Goal: Book appointment/travel/reservation

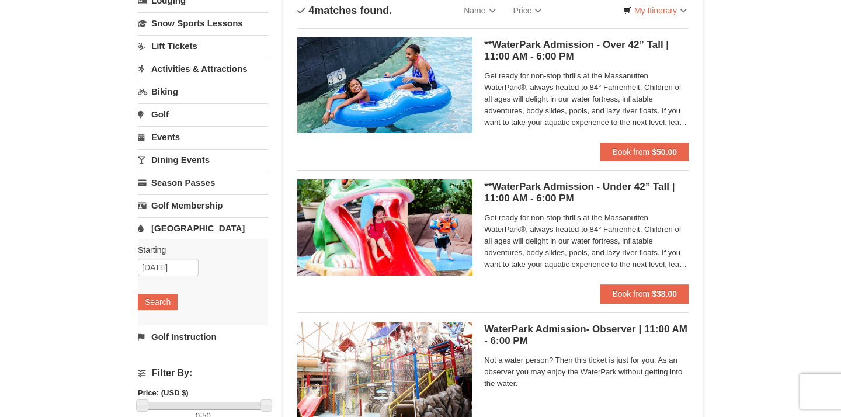
scroll to position [89, 0]
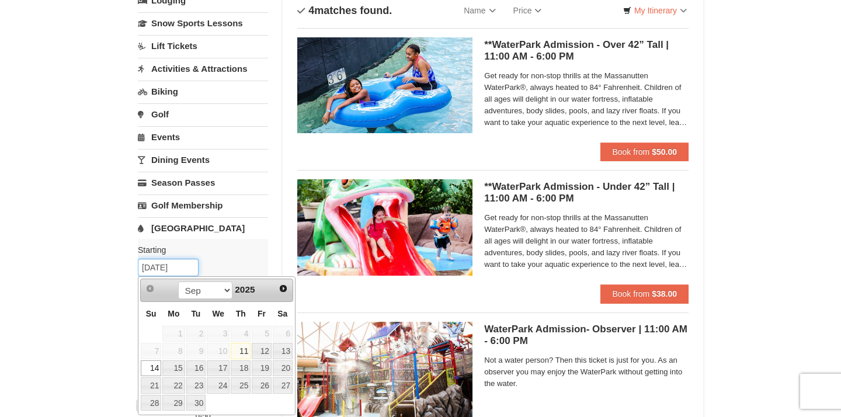
drag, startPoint x: 190, startPoint y: 265, endPoint x: 134, endPoint y: 265, distance: 55.5
click at [134, 265] on div "× Categories List Filter My Itinerary Questions? [PHONE_NUMBER] Lodging Arrival…" at bounding box center [420, 291] width 589 height 654
click at [179, 360] on link "15" at bounding box center [173, 368] width 22 height 16
type input "[DATE]"
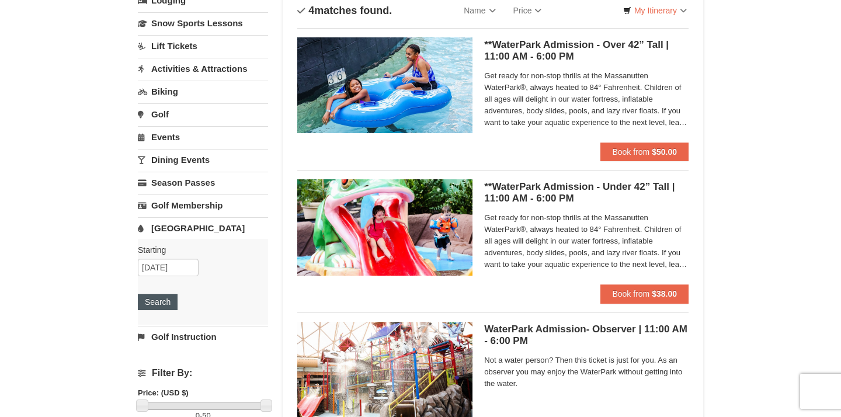
click at [155, 297] on button "Search" at bounding box center [158, 302] width 40 height 16
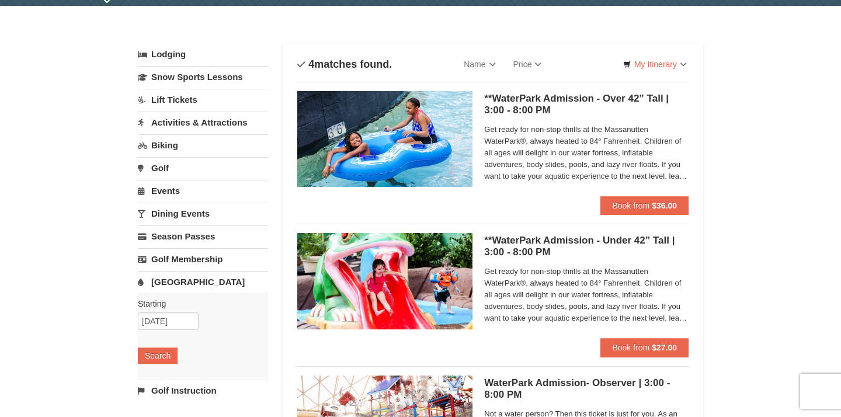
scroll to position [36, 0]
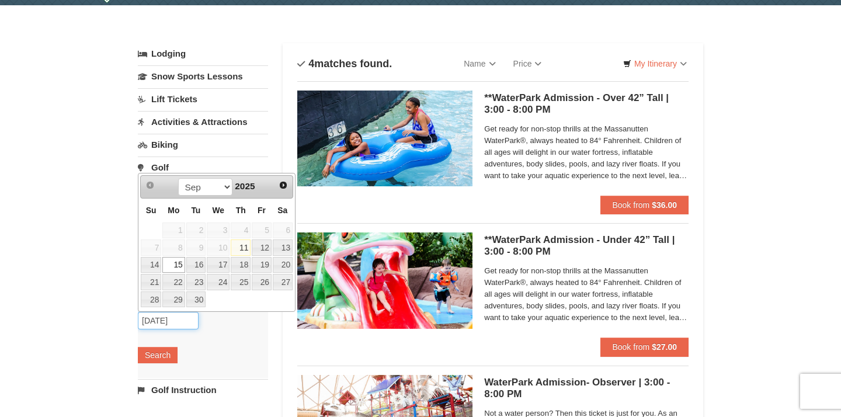
drag, startPoint x: 185, startPoint y: 322, endPoint x: 127, endPoint y: 324, distance: 57.8
click at [126, 324] on div "× Categories List Filter My Itinerary Questions? 1-540-289-9441 Lodging Arrival…" at bounding box center [420, 344] width 589 height 654
click at [201, 259] on link "16" at bounding box center [196, 265] width 20 height 16
type input "[DATE]"
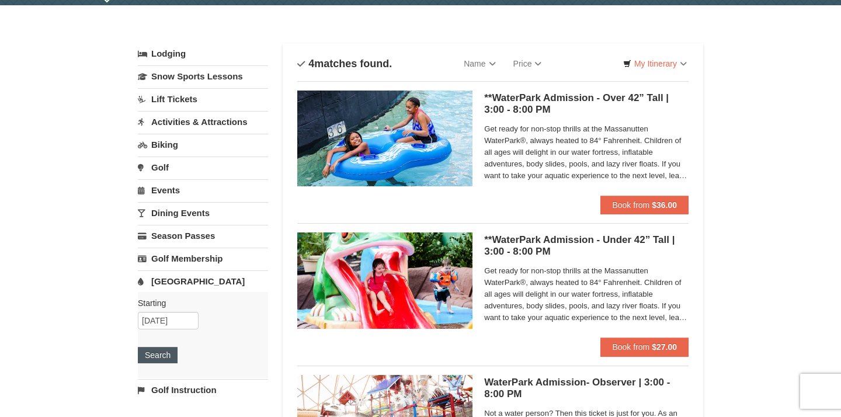
click at [164, 350] on button "Search" at bounding box center [158, 355] width 40 height 16
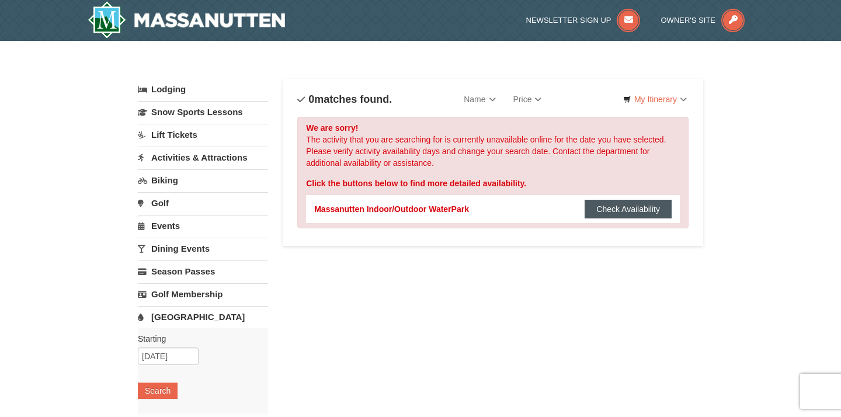
click at [607, 206] on button "Check Availability" at bounding box center [628, 209] width 87 height 19
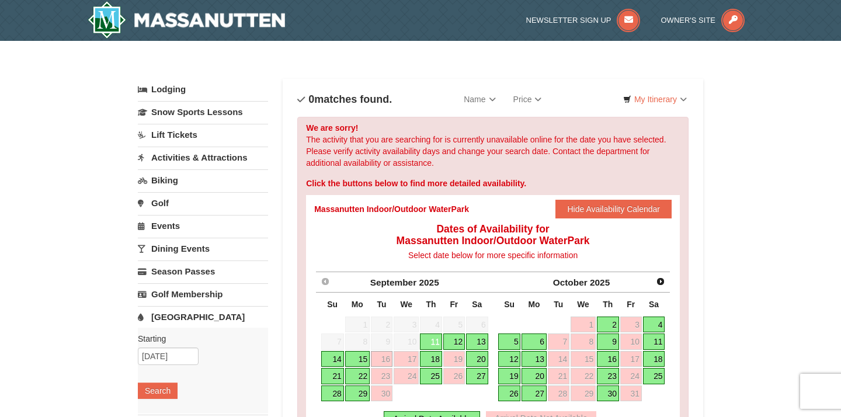
scroll to position [19, 0]
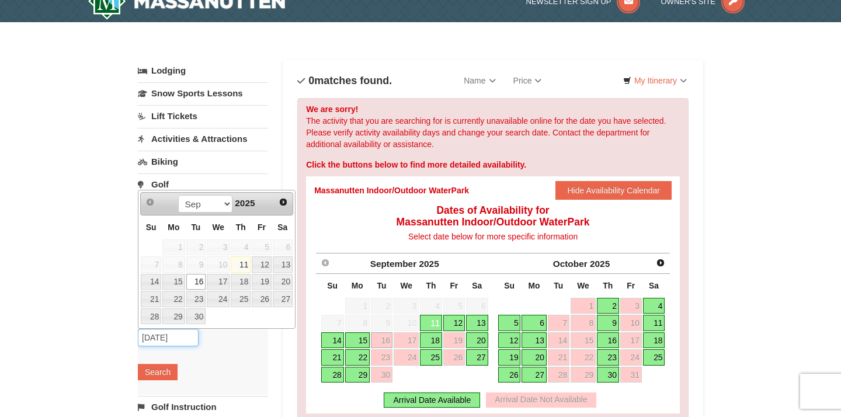
drag, startPoint x: 191, startPoint y: 338, endPoint x: 57, endPoint y: 356, distance: 134.9
click at [57, 356] on div "× Categories List Filter My Itinerary Questions? 1-540-289-9441 Lodging Arrival…" at bounding box center [420, 354] width 841 height 665
click at [173, 280] on link "15" at bounding box center [173, 282] width 22 height 16
type input "[DATE]"
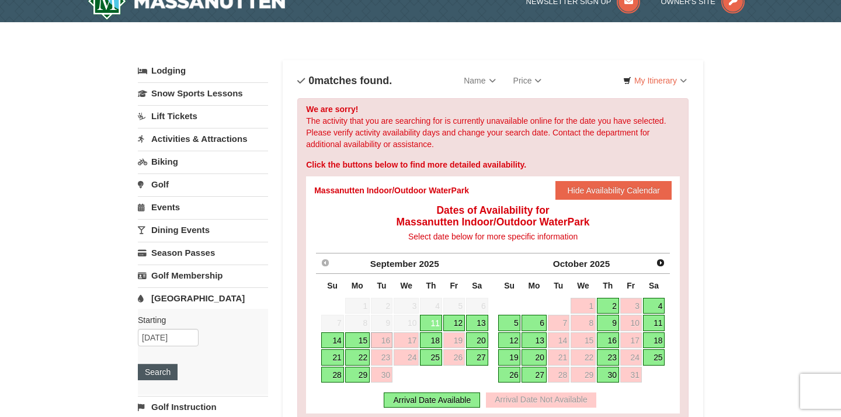
click at [155, 373] on button "Search" at bounding box center [158, 372] width 40 height 16
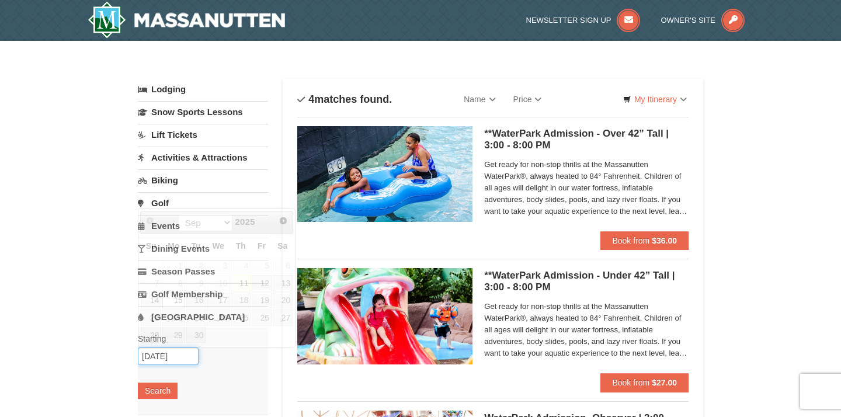
click at [164, 357] on input "[DATE]" at bounding box center [168, 357] width 61 height 18
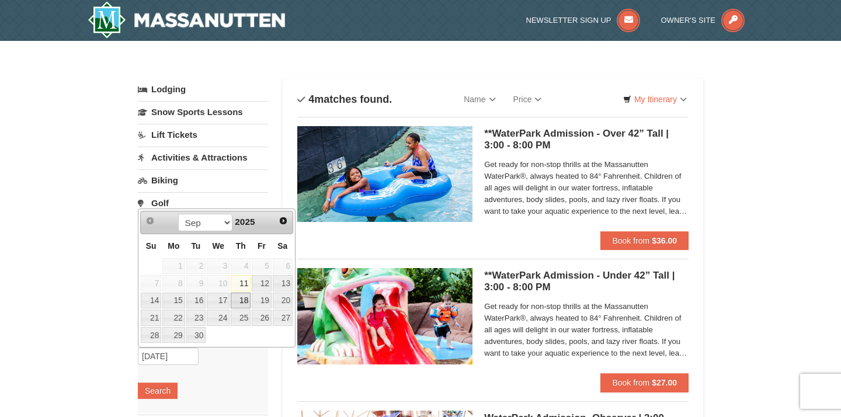
click at [241, 297] on link "18" at bounding box center [241, 301] width 20 height 16
type input "09/18/2025"
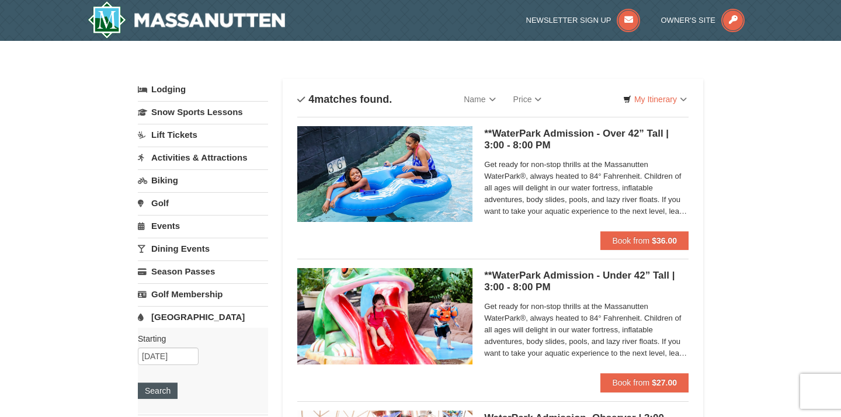
click at [165, 386] on button "Search" at bounding box center [158, 391] width 40 height 16
click at [167, 176] on link "Biking" at bounding box center [203, 180] width 130 height 22
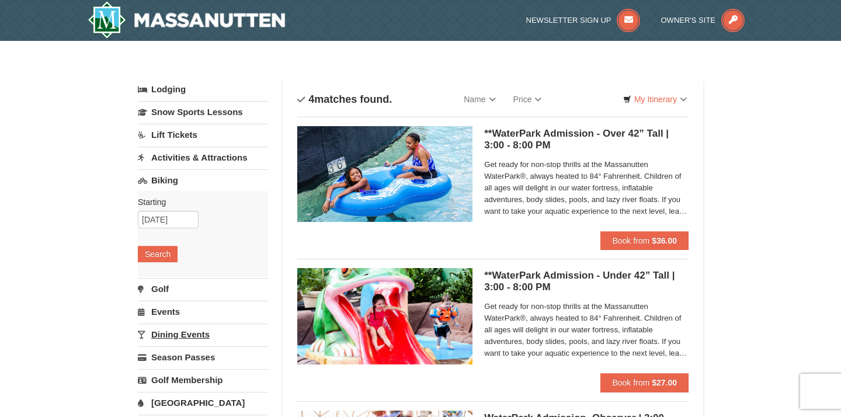
click at [175, 333] on link "Dining Events" at bounding box center [203, 335] width 130 height 22
click at [178, 224] on link "Events" at bounding box center [203, 226] width 130 height 22
click at [158, 307] on button "Search" at bounding box center [158, 299] width 40 height 16
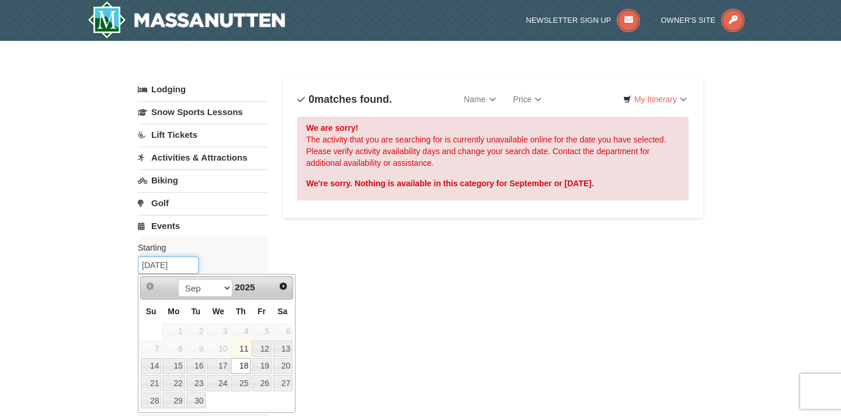
drag, startPoint x: 190, startPoint y: 266, endPoint x: 92, endPoint y: 270, distance: 97.6
click at [92, 270] on div "× Categories List Filter My Itinerary Questions? [PHONE_NUMBER] Lodging Arrival…" at bounding box center [420, 373] width 841 height 665
click at [175, 371] on link "15" at bounding box center [173, 366] width 22 height 16
type input "[DATE]"
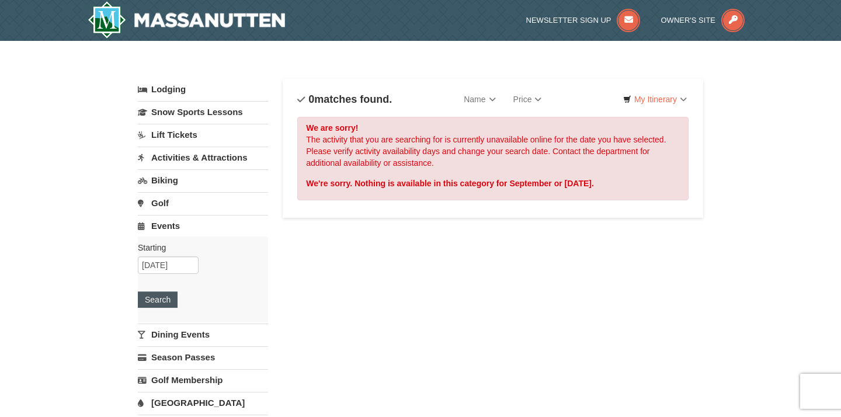
click at [161, 300] on button "Search" at bounding box center [158, 299] width 40 height 16
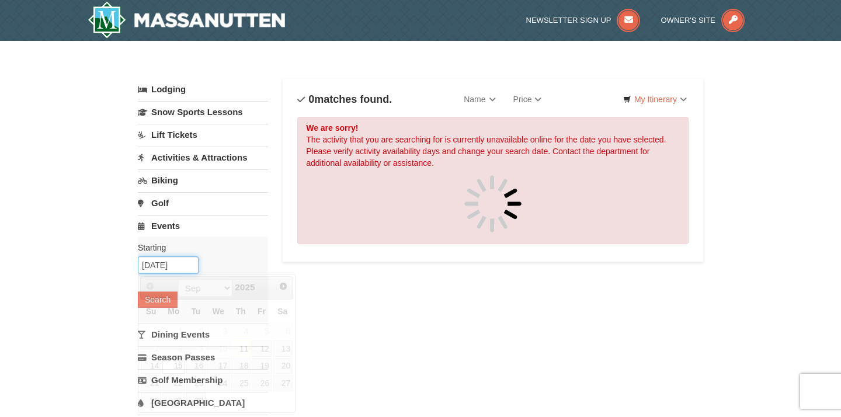
click at [190, 271] on input "[DATE]" at bounding box center [168, 265] width 61 height 18
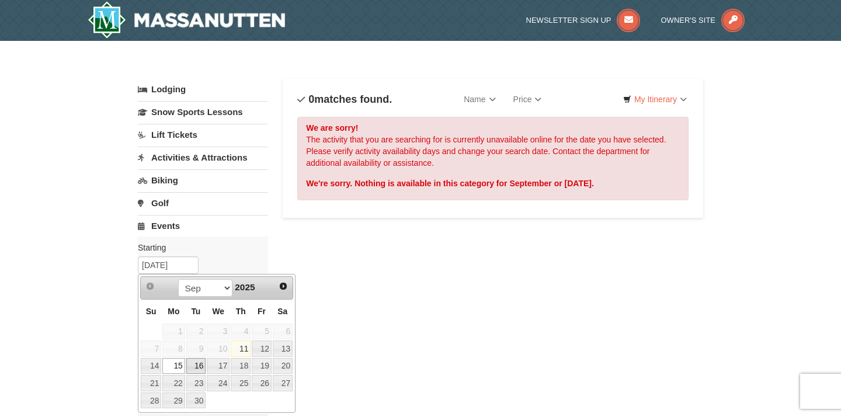
click at [196, 364] on link "16" at bounding box center [196, 366] width 20 height 16
type input "09/16/2025"
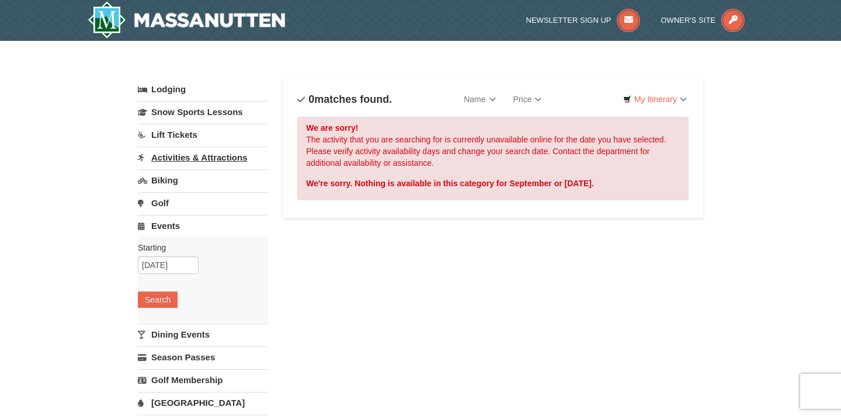
click at [221, 154] on link "Activities & Attractions" at bounding box center [203, 158] width 130 height 22
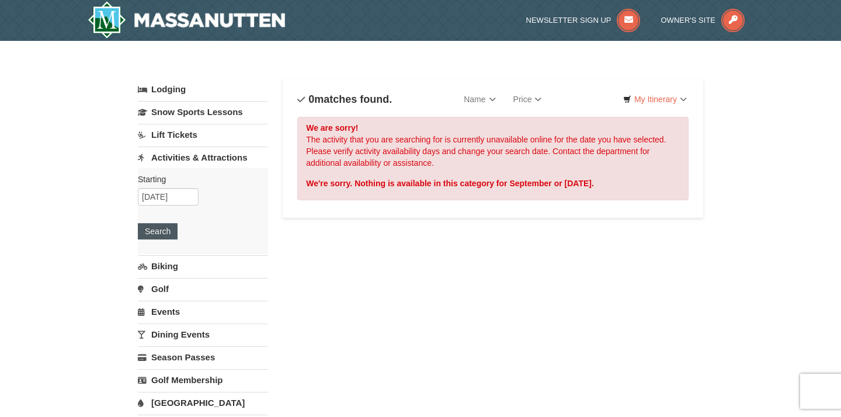
click at [163, 229] on button "Search" at bounding box center [158, 231] width 40 height 16
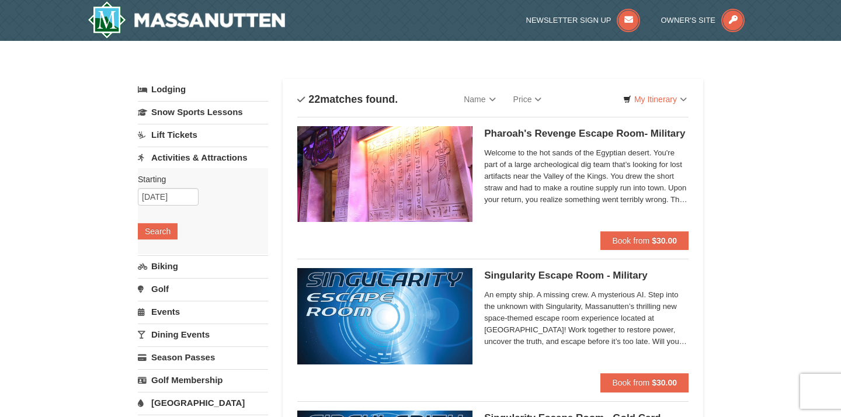
scroll to position [15, 0]
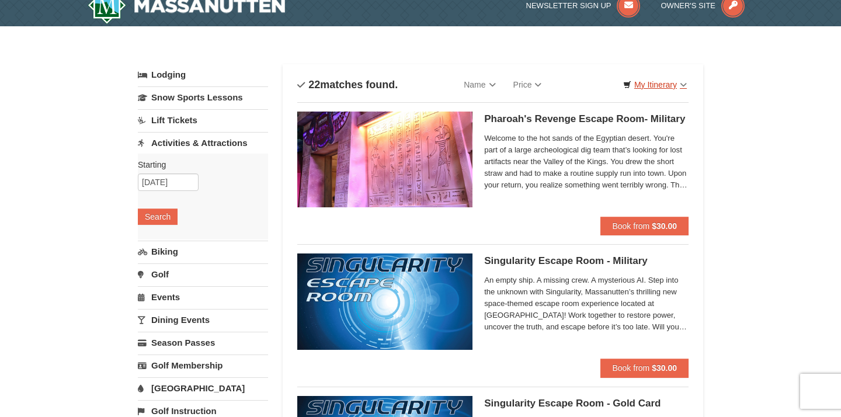
click at [658, 82] on link "My Itinerary" at bounding box center [655, 85] width 79 height 18
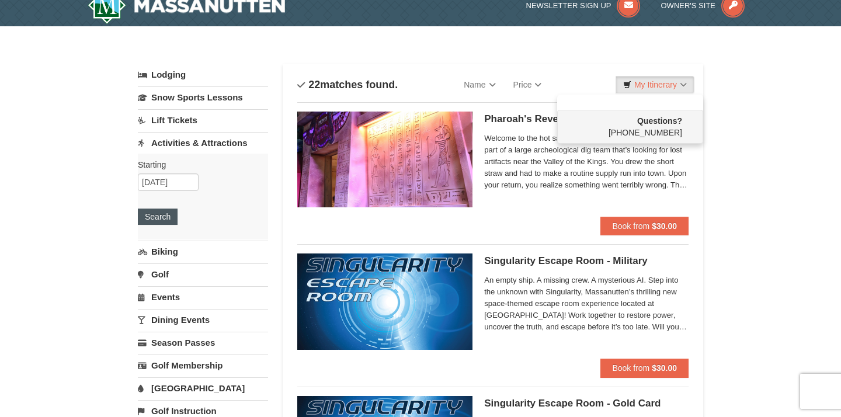
click at [157, 214] on button "Search" at bounding box center [158, 217] width 40 height 16
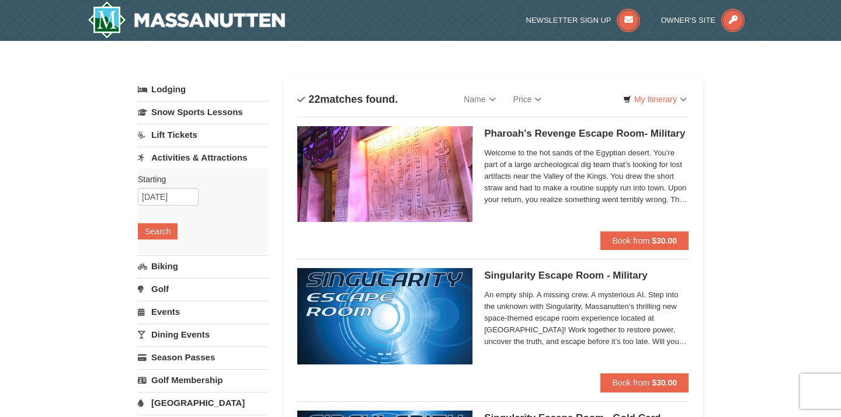
click at [172, 187] on div "Starting Please format dates MM/DD/YYYY Please format dates MM/DD/YYYY 09/15/20…" at bounding box center [203, 211] width 130 height 86
click at [171, 194] on input "09/15/2025" at bounding box center [168, 197] width 61 height 18
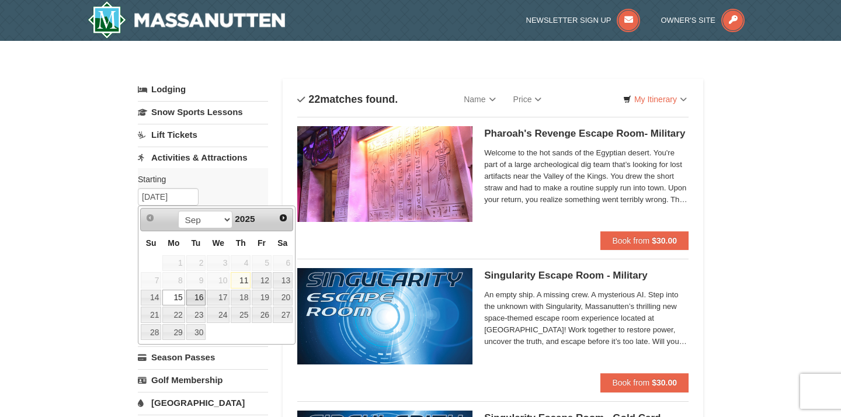
click at [197, 298] on link "16" at bounding box center [196, 298] width 20 height 16
type input "09/16/2025"
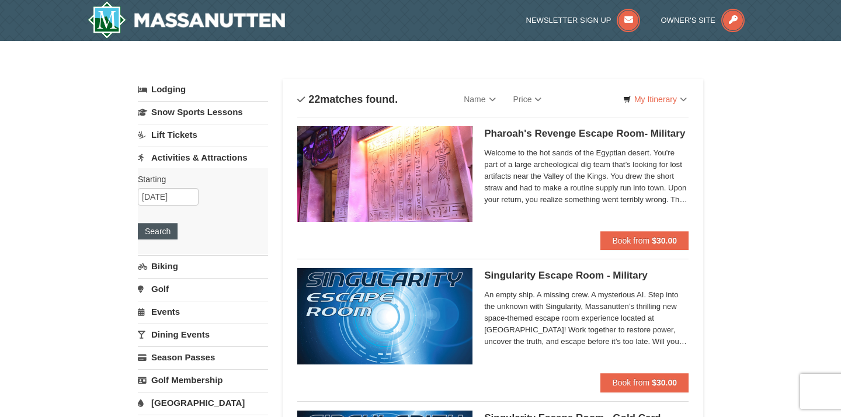
click at [165, 234] on button "Search" at bounding box center [158, 231] width 40 height 16
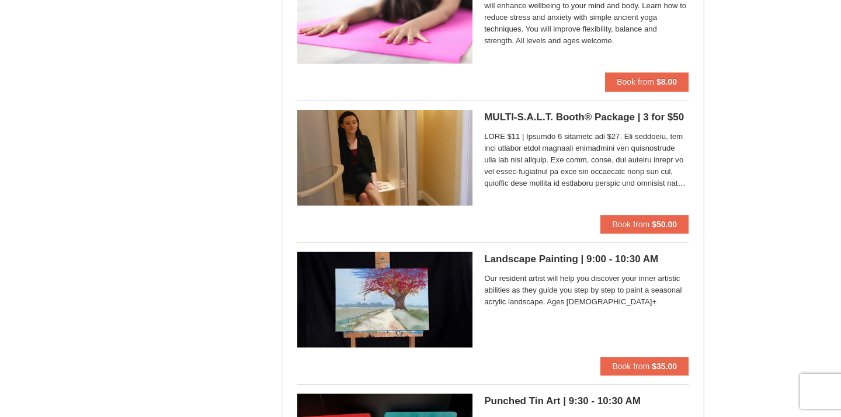
scroll to position [1295, 0]
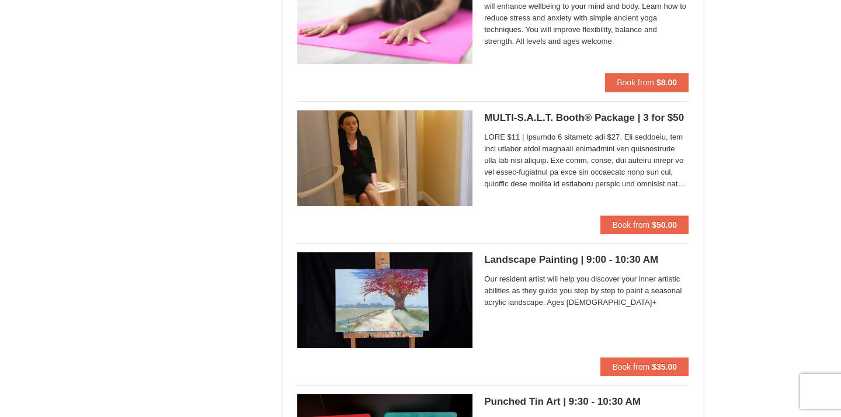
click at [499, 112] on h5 "MULTI-S.A.L.T. Booth® Package | 3 for $50 Massanutten Health and Wellness" at bounding box center [586, 118] width 204 height 12
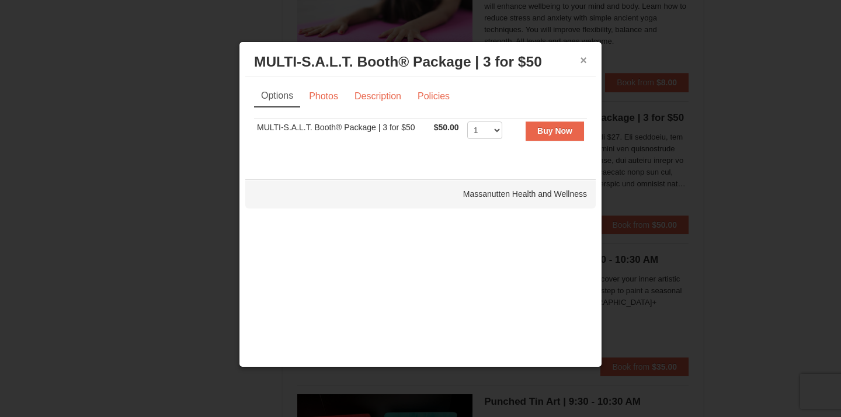
click at [583, 61] on button "×" at bounding box center [583, 60] width 7 height 12
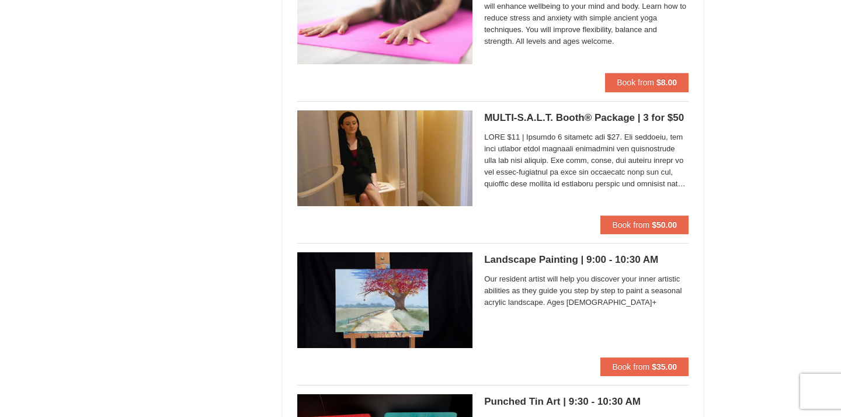
click at [431, 138] on img at bounding box center [384, 158] width 175 height 96
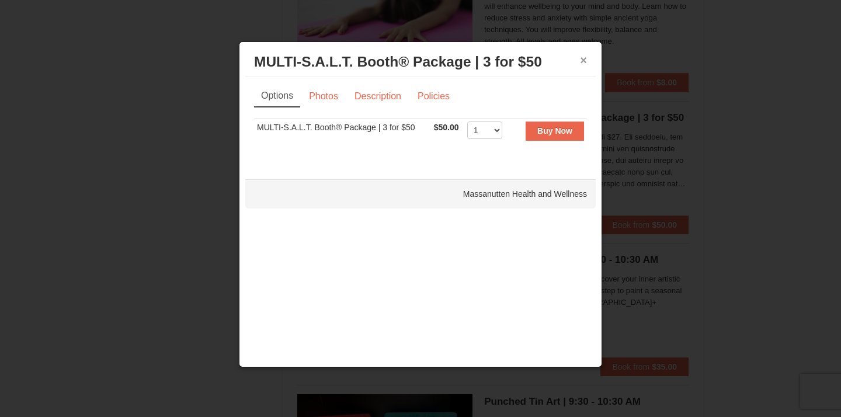
click at [585, 62] on button "×" at bounding box center [583, 60] width 7 height 12
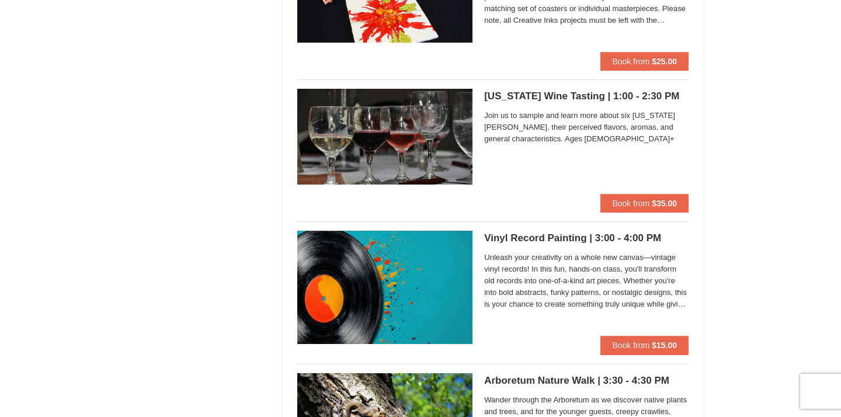
scroll to position [2458, 0]
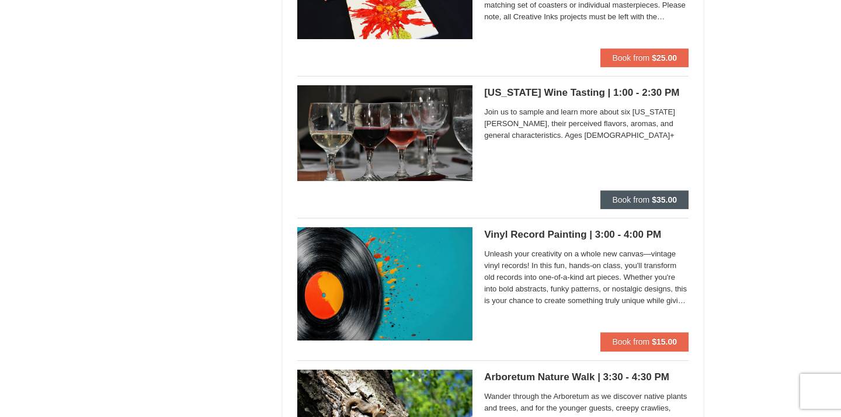
click at [616, 195] on span "Book from" at bounding box center [630, 199] width 37 height 9
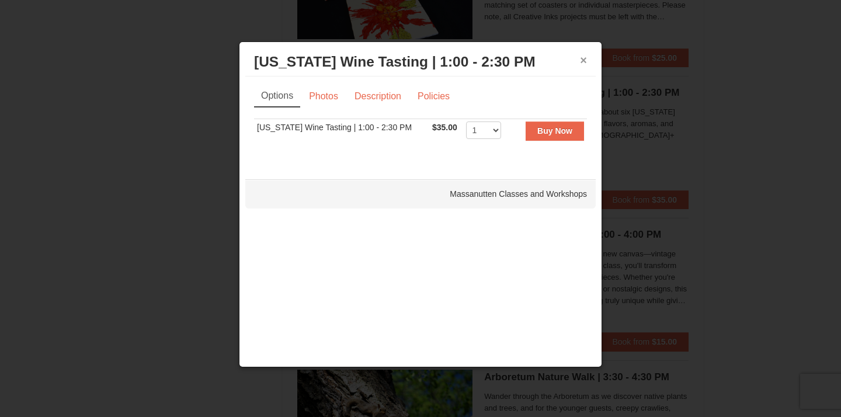
click at [586, 64] on button "×" at bounding box center [583, 60] width 7 height 12
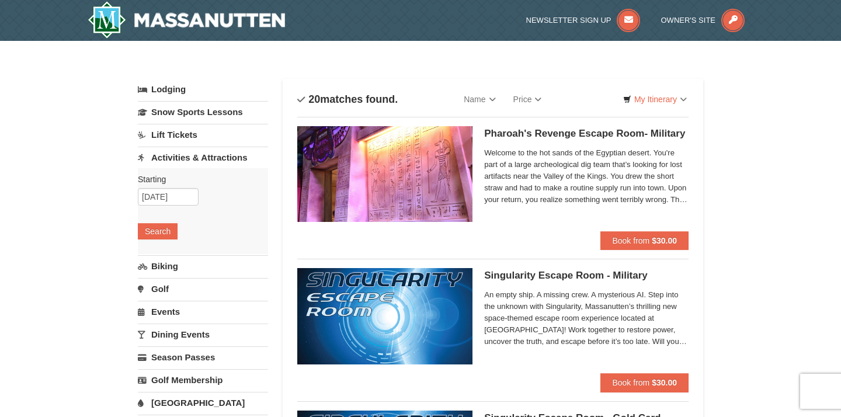
scroll to position [0, 0]
click at [159, 193] on input "09/16/2025" at bounding box center [168, 197] width 61 height 18
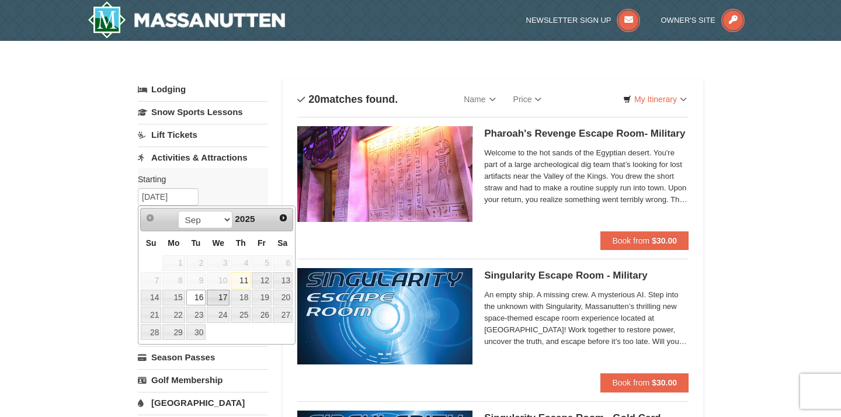
click at [223, 300] on link "17" at bounding box center [218, 298] width 23 height 16
type input "09/17/2025"
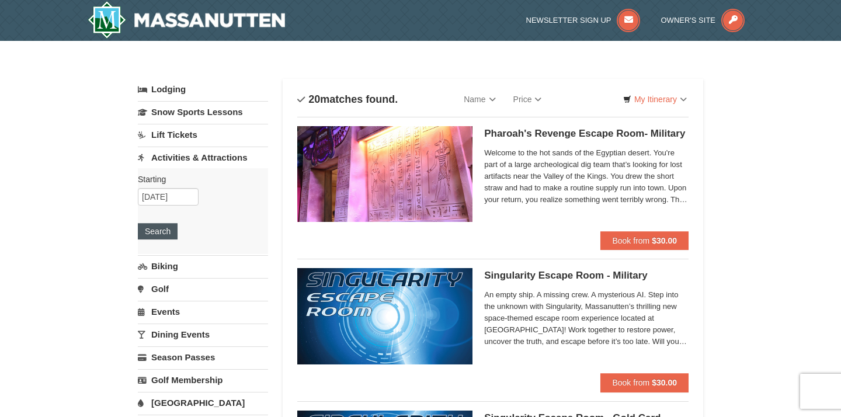
click at [164, 231] on button "Search" at bounding box center [158, 231] width 40 height 16
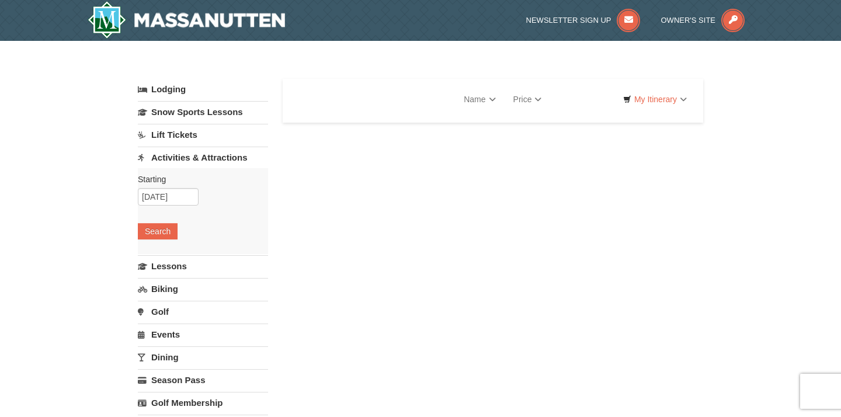
select select "9"
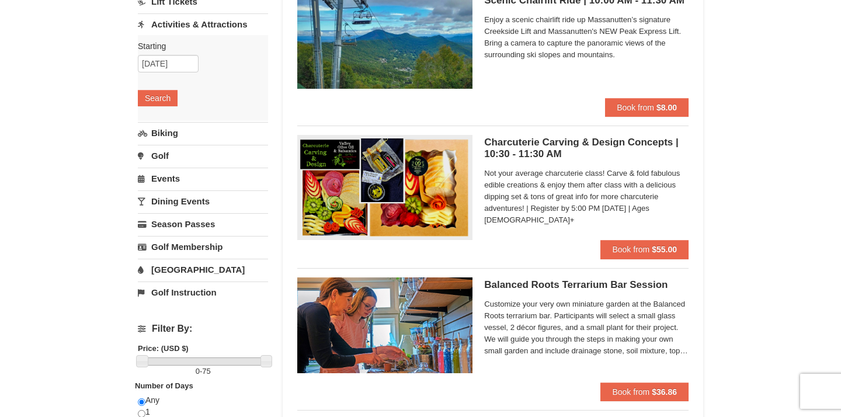
scroll to position [136, 0]
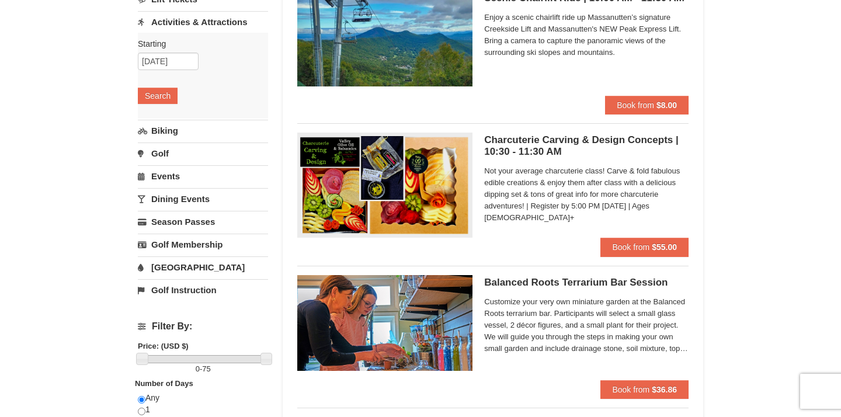
click at [400, 168] on img at bounding box center [384, 185] width 175 height 105
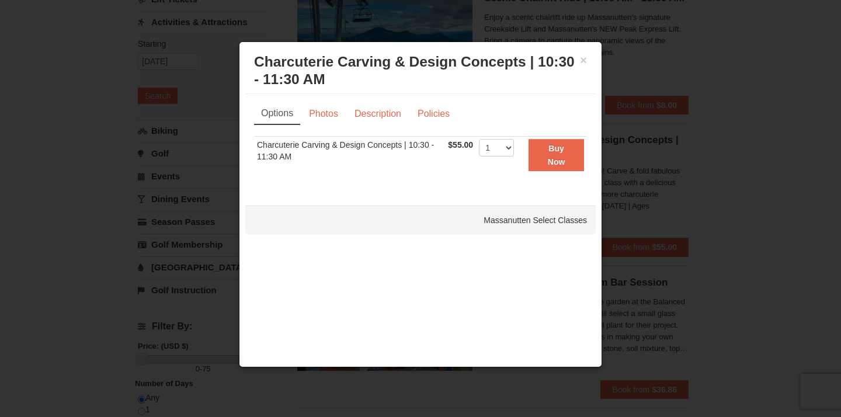
click at [649, 215] on div at bounding box center [420, 208] width 841 height 417
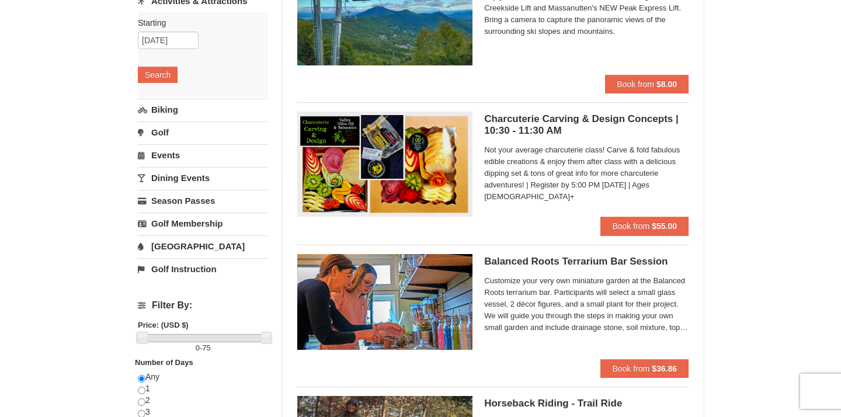
scroll to position [98, 0]
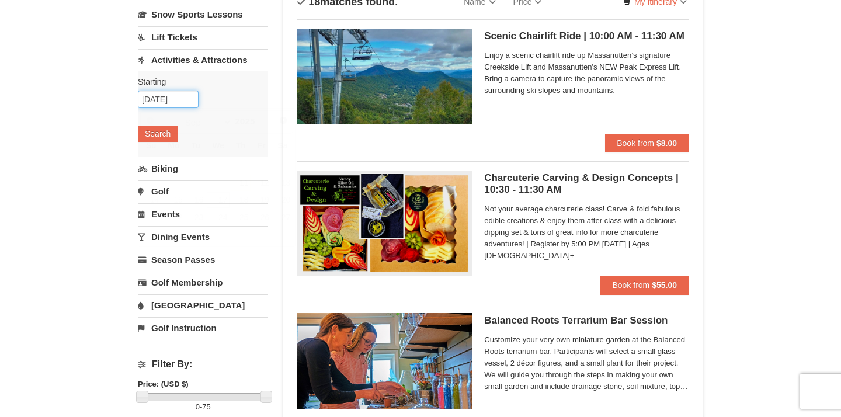
click at [181, 99] on input "09/17/2025" at bounding box center [168, 100] width 61 height 18
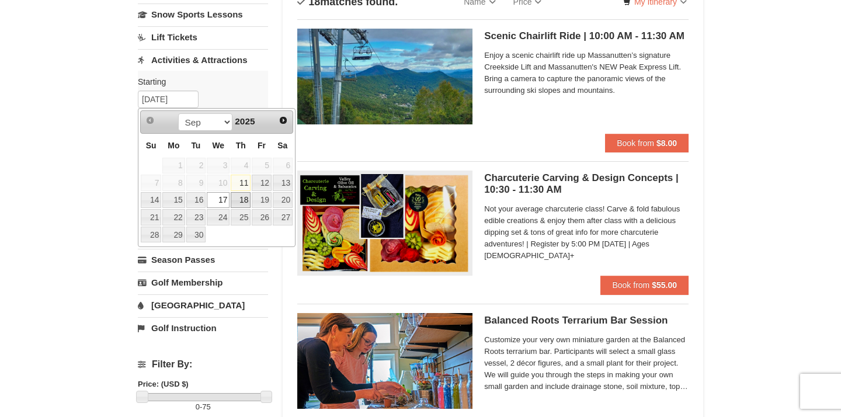
click at [245, 198] on link "18" at bounding box center [241, 200] width 20 height 16
type input "09/18/2025"
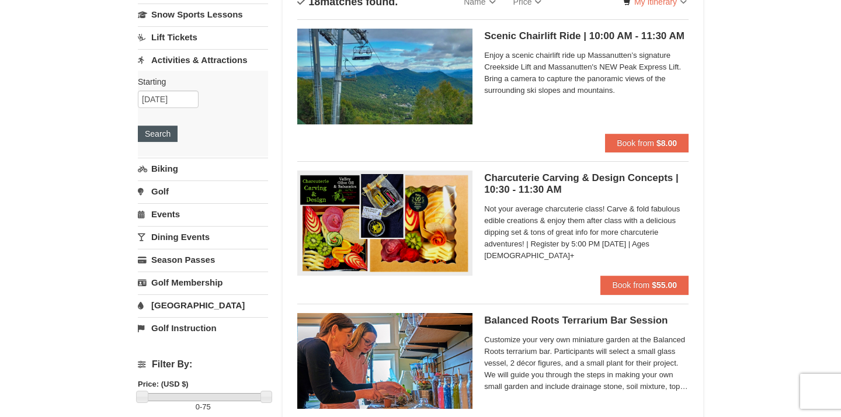
click at [169, 133] on button "Search" at bounding box center [158, 134] width 40 height 16
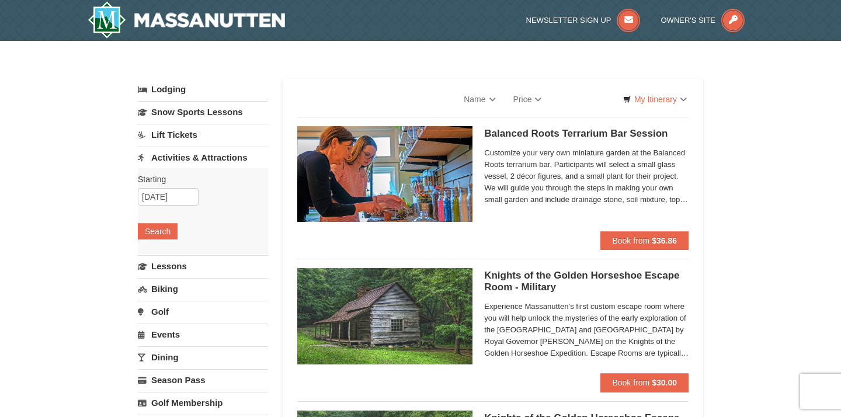
select select "9"
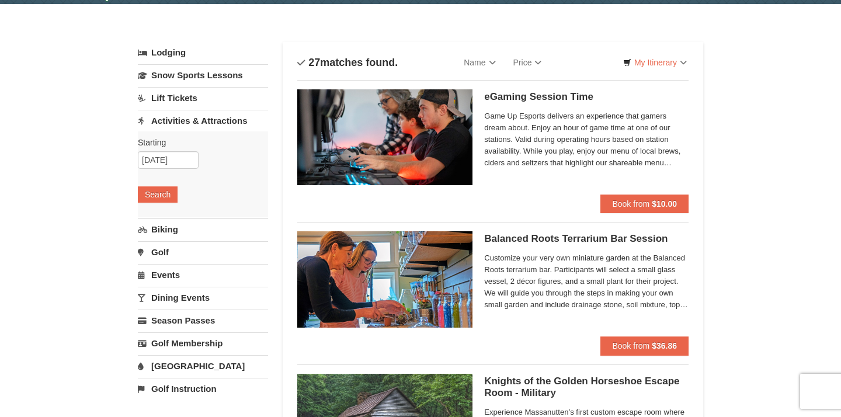
scroll to position [29, 0]
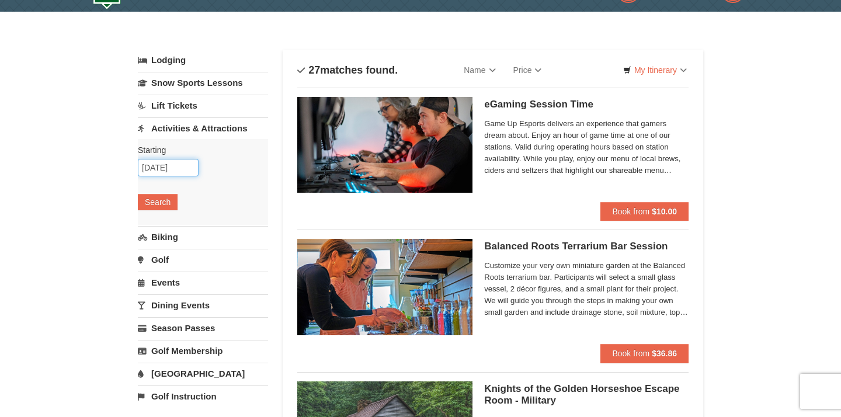
click at [171, 166] on input "09/18/2025" at bounding box center [168, 168] width 61 height 18
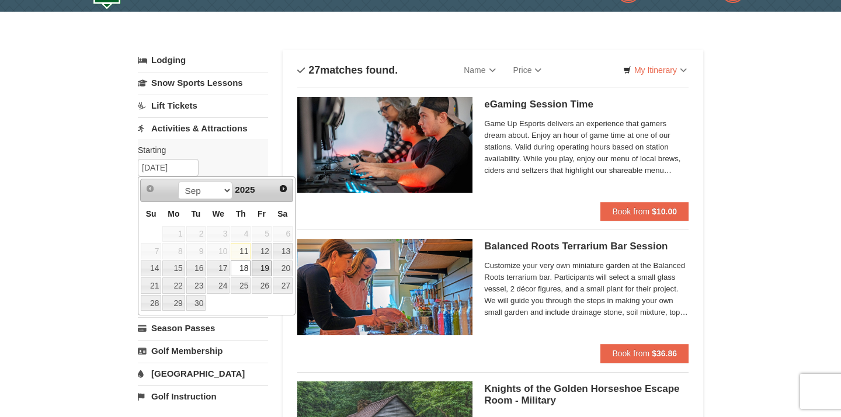
click at [263, 270] on link "19" at bounding box center [262, 268] width 20 height 16
type input "09/19/2025"
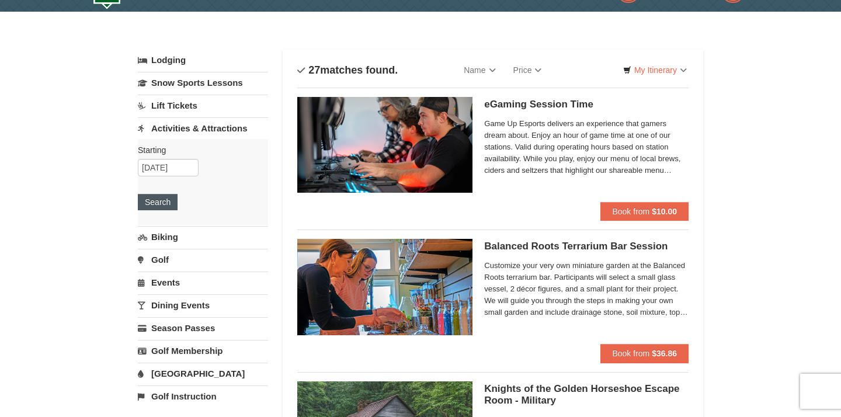
click at [151, 204] on button "Search" at bounding box center [158, 202] width 40 height 16
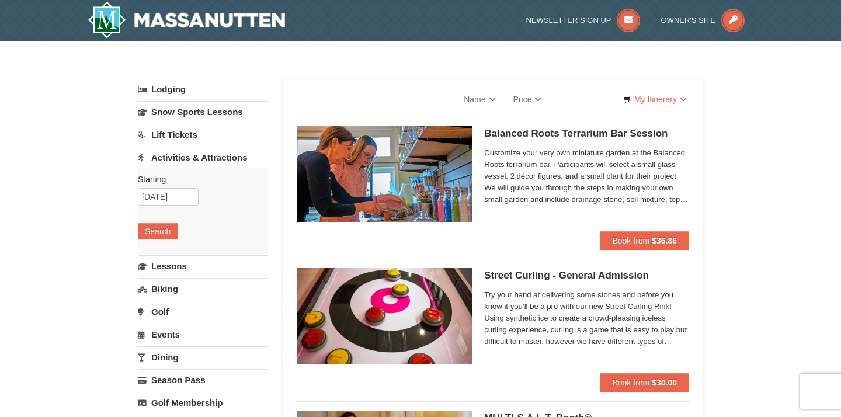
select select "9"
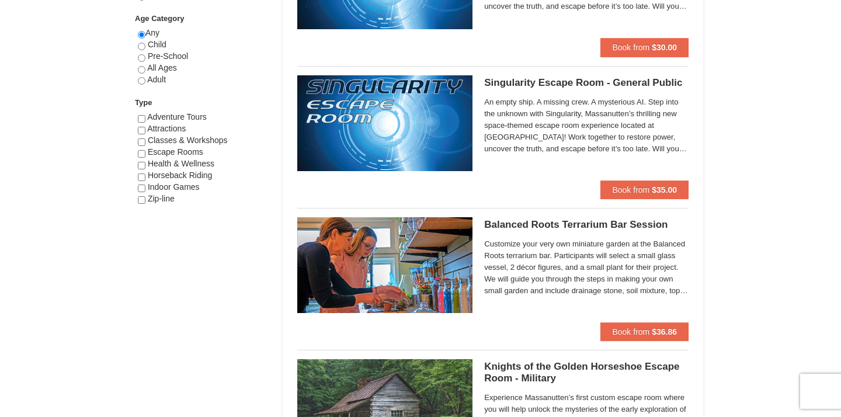
scroll to position [623, 0]
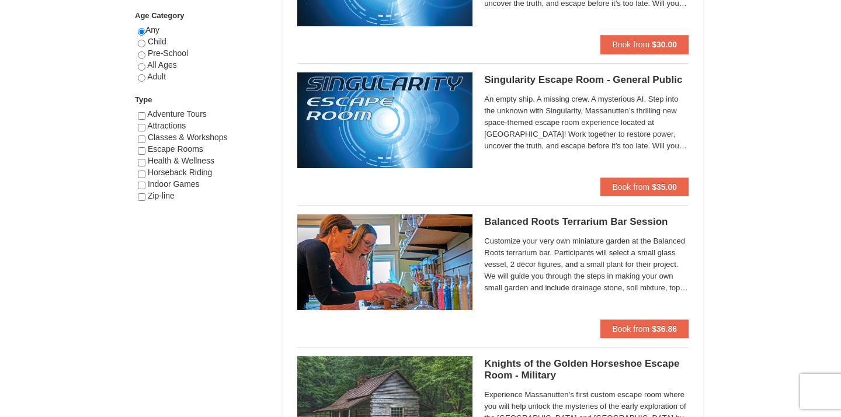
click at [613, 143] on span "An empty ship. A missing crew. A mysterious AI. Step into the unknown with Sing…" at bounding box center [586, 122] width 204 height 58
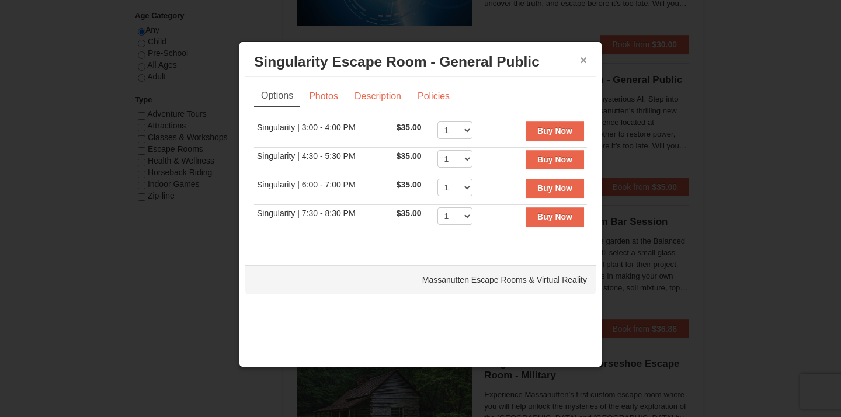
click at [582, 62] on button "×" at bounding box center [583, 60] width 7 height 12
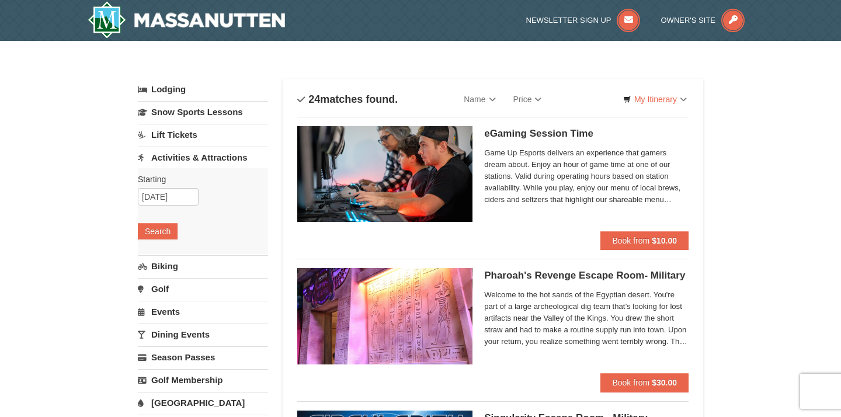
scroll to position [0, 0]
click at [169, 315] on link "Events" at bounding box center [203, 312] width 130 height 22
click at [162, 301] on button "Search" at bounding box center [158, 299] width 40 height 16
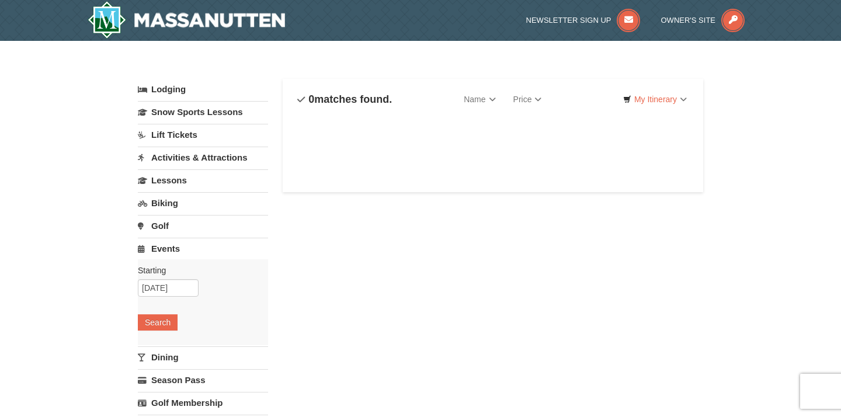
select select "9"
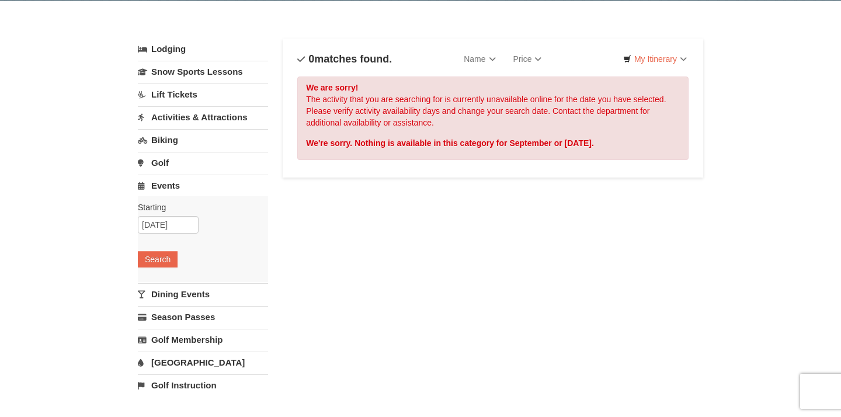
scroll to position [44, 0]
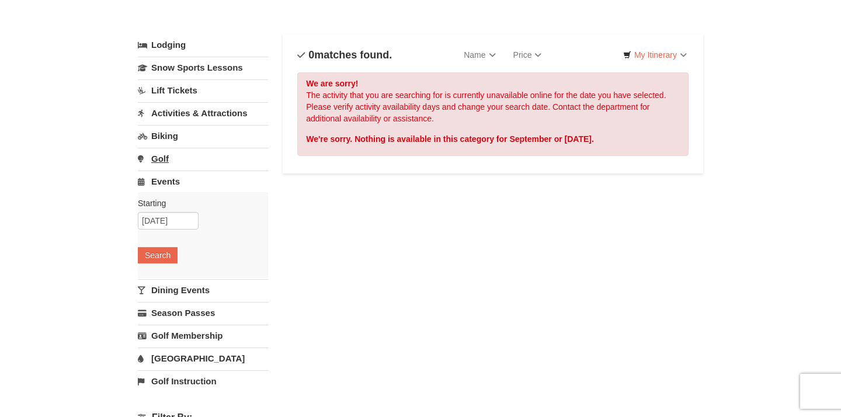
click at [157, 155] on link "Golf" at bounding box center [203, 159] width 130 height 22
click at [169, 270] on link "Events" at bounding box center [203, 267] width 130 height 22
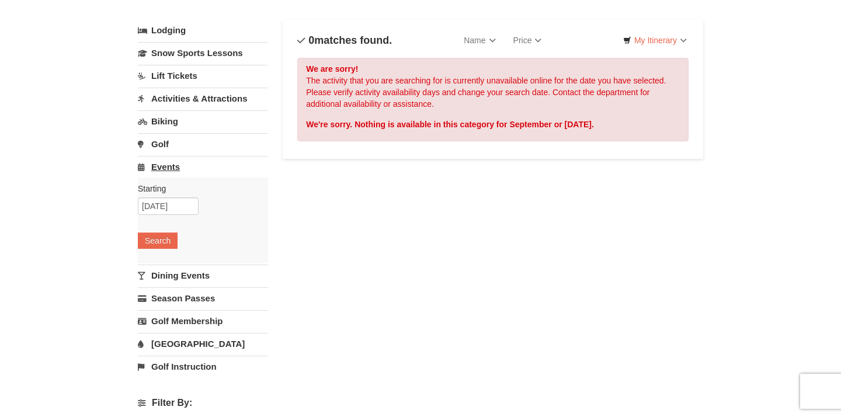
scroll to position [59, 0]
click at [180, 275] on link "Dining Events" at bounding box center [203, 276] width 130 height 22
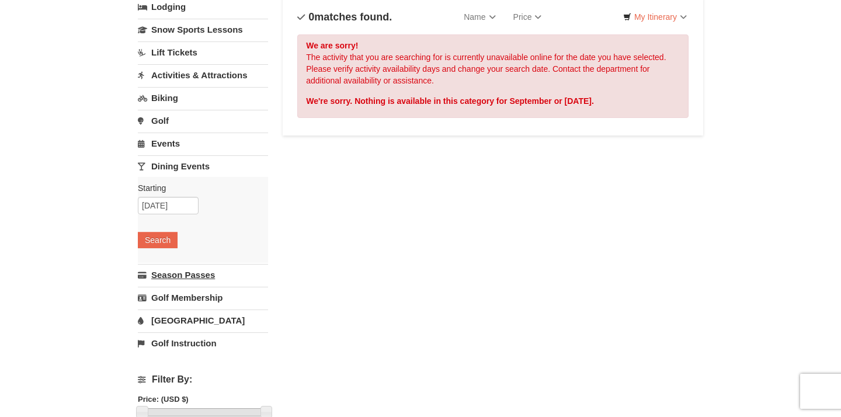
scroll to position [82, 0]
click at [180, 275] on link "Season Passes" at bounding box center [203, 275] width 130 height 22
